Goal: Information Seeking & Learning: Learn about a topic

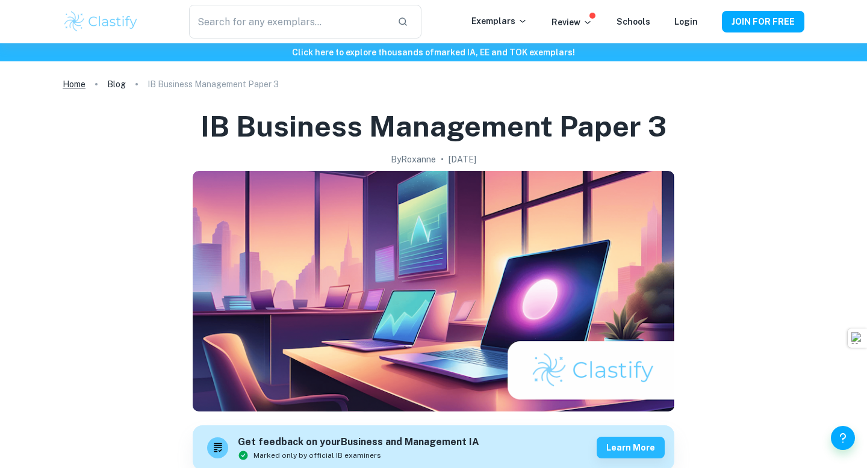
click at [78, 88] on link "Home" at bounding box center [74, 84] width 23 height 17
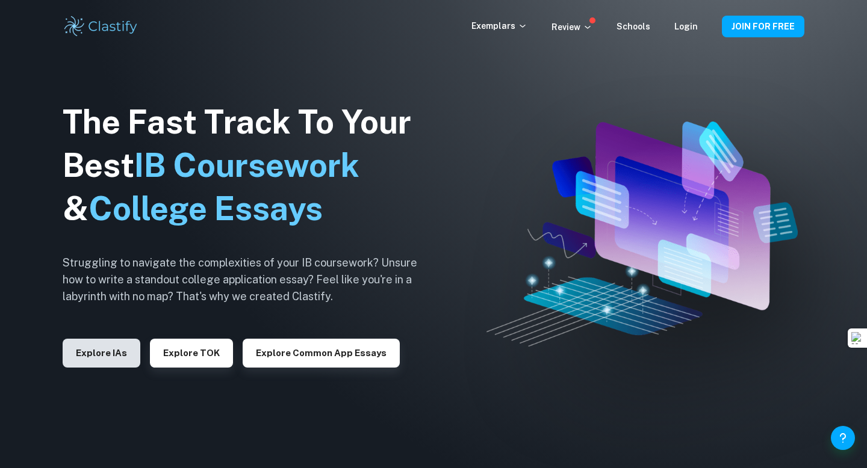
click at [93, 354] on button "Explore IAs" at bounding box center [102, 353] width 78 height 29
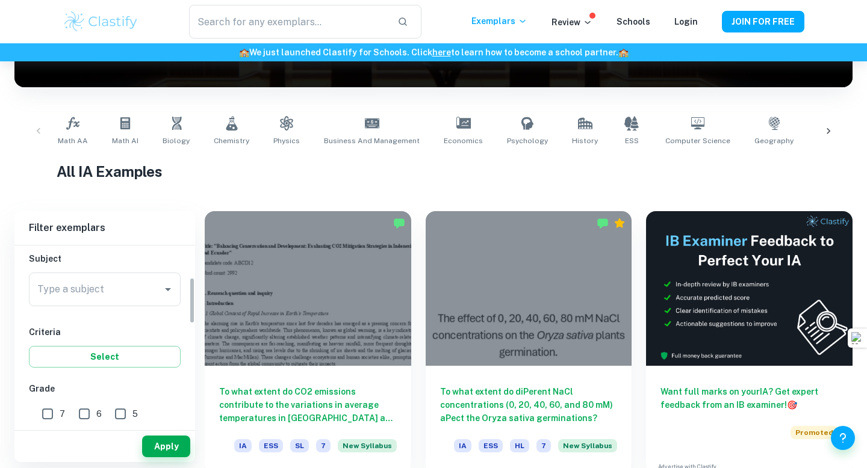
scroll to position [114, 0]
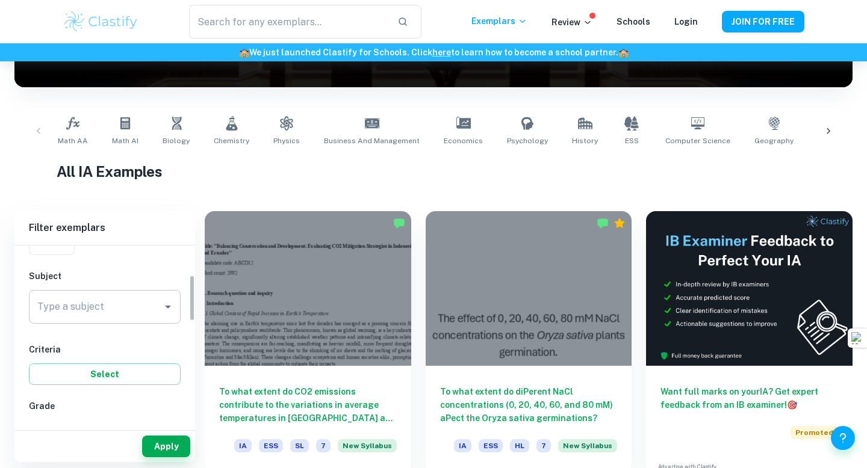
click at [90, 303] on input "Type a subject" at bounding box center [95, 307] width 123 height 23
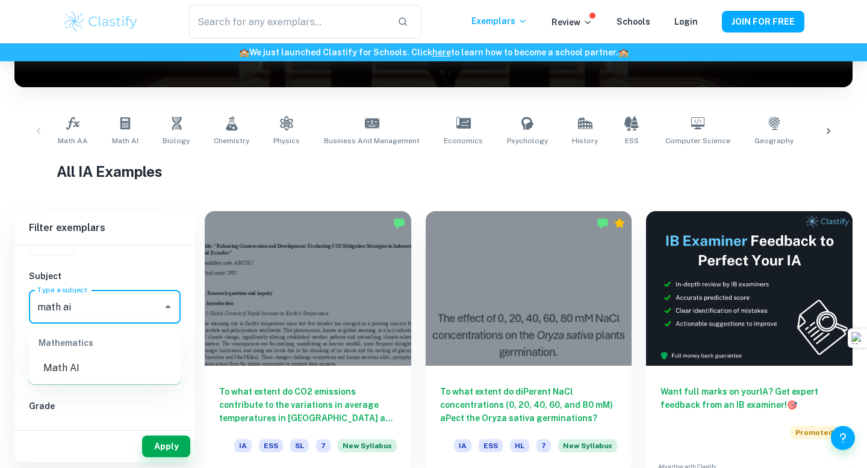
click at [66, 367] on li "Math AI" at bounding box center [105, 369] width 152 height 22
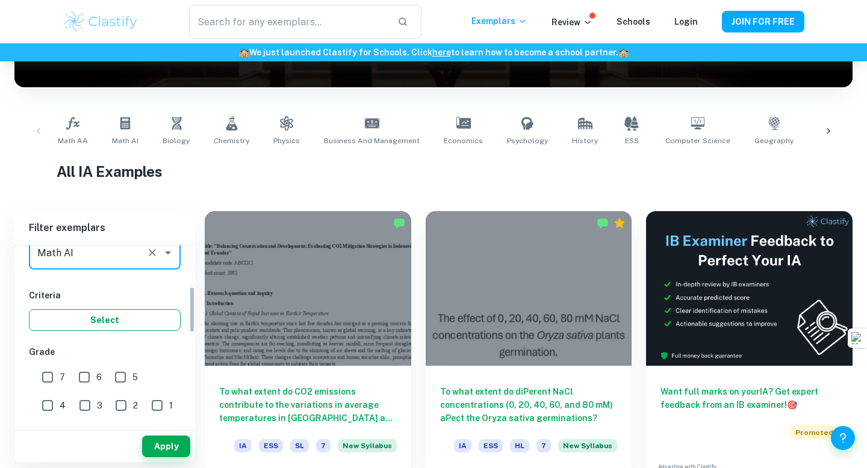
scroll to position [159, 0]
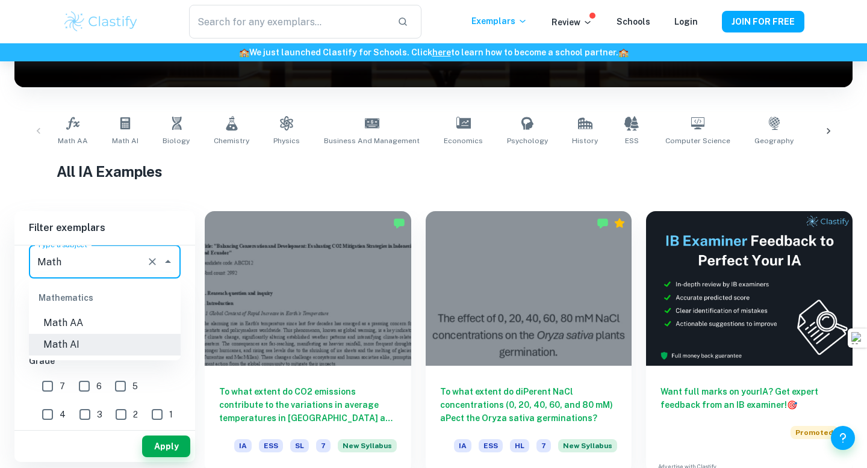
click at [70, 345] on li "Math AI" at bounding box center [105, 345] width 152 height 22
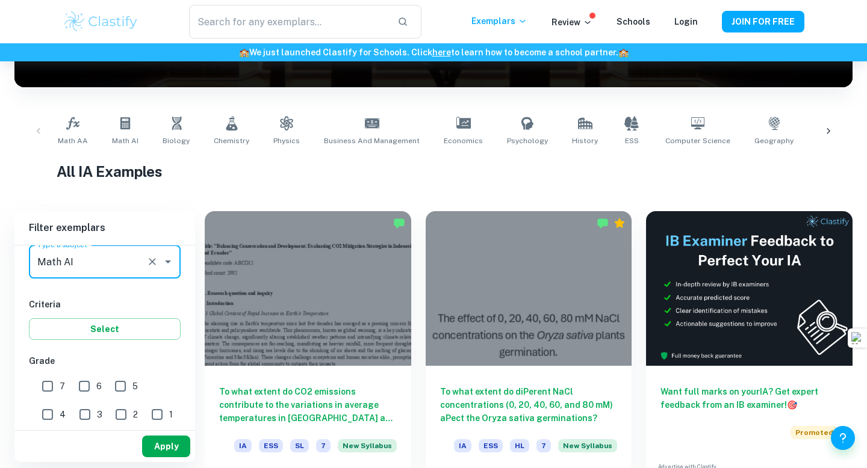
type input "Math AI"
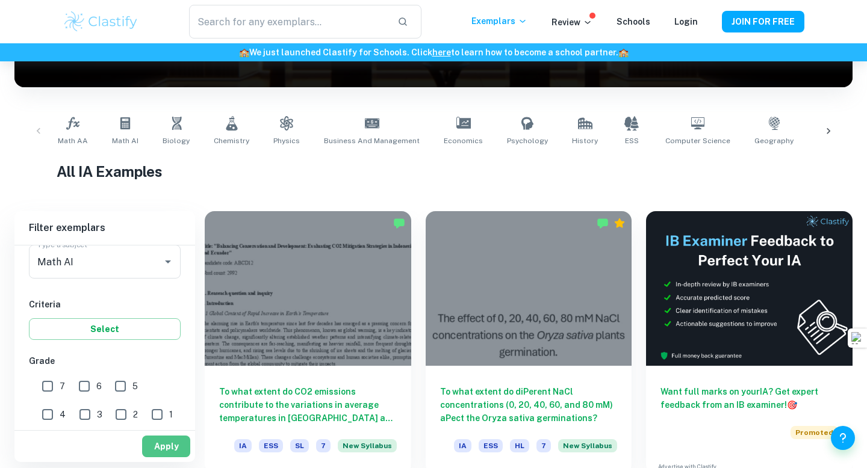
click at [164, 445] on button "Apply" at bounding box center [166, 447] width 48 height 22
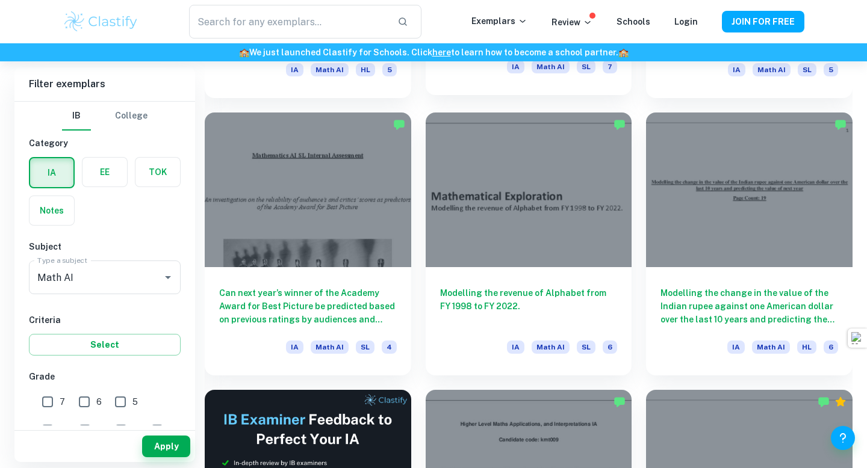
scroll to position [1683, 0]
